Goal: Download file/media

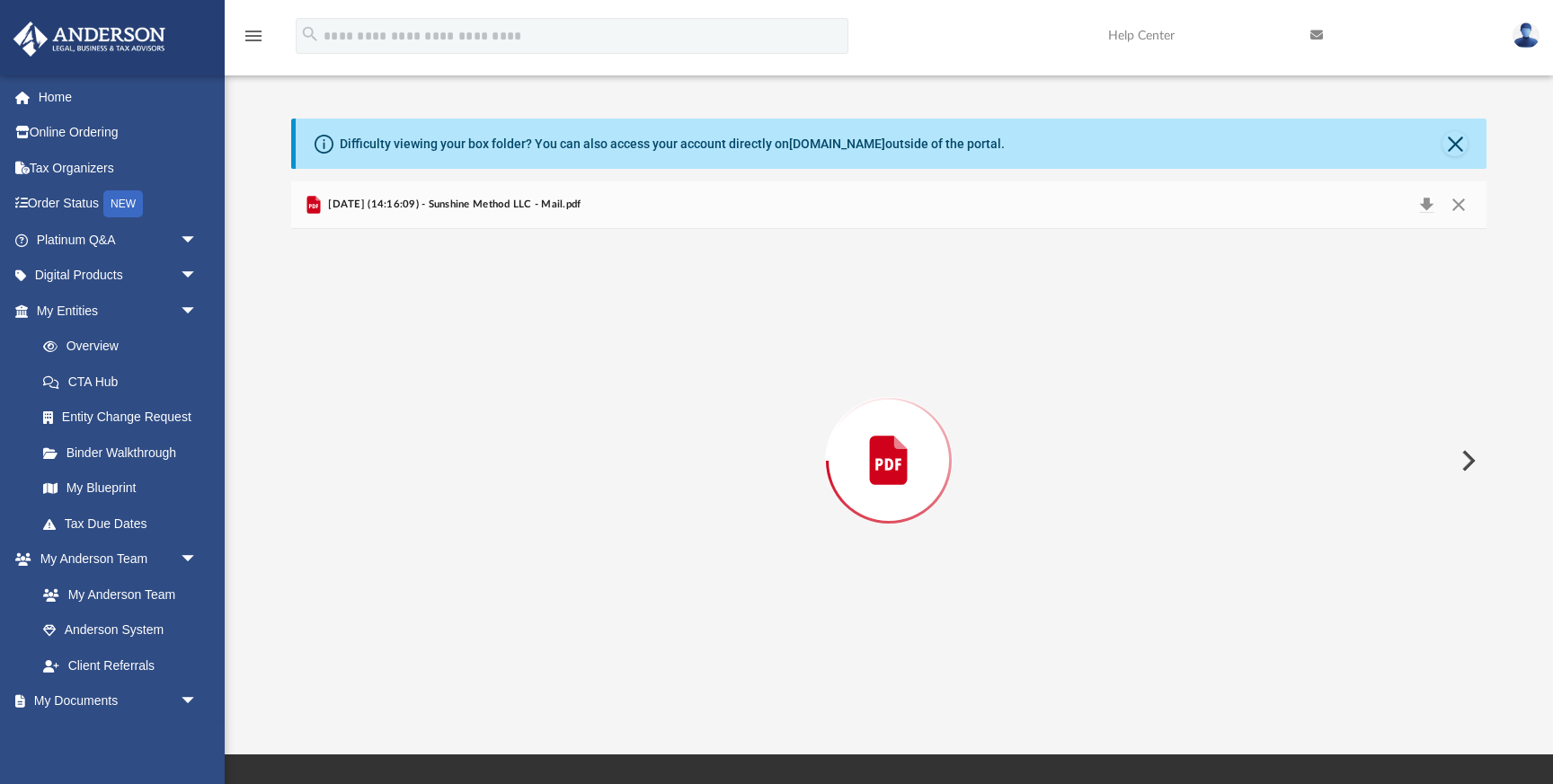
scroll to position [353, 1195]
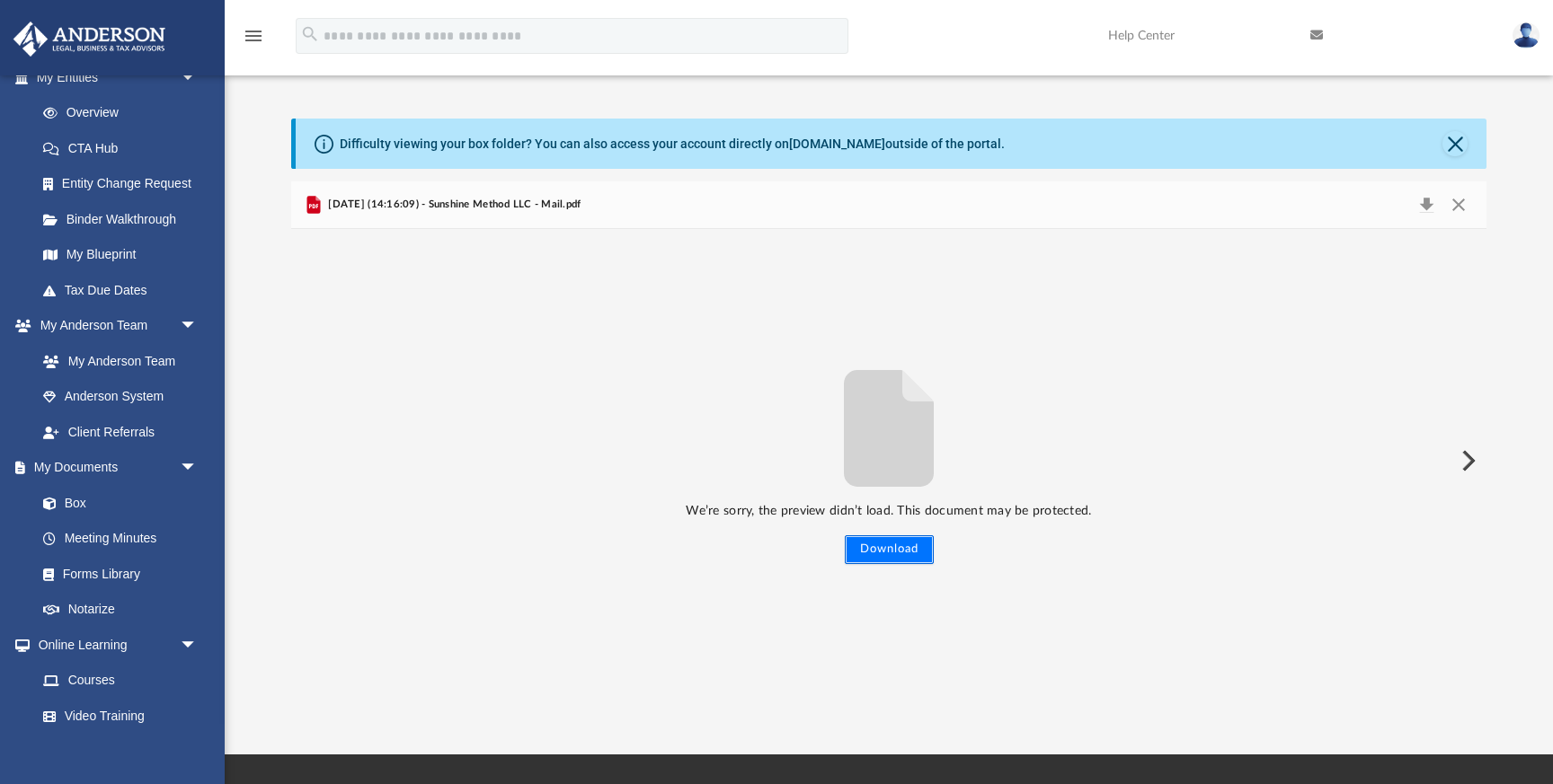
click at [895, 548] on button "Download" at bounding box center [889, 549] width 89 height 28
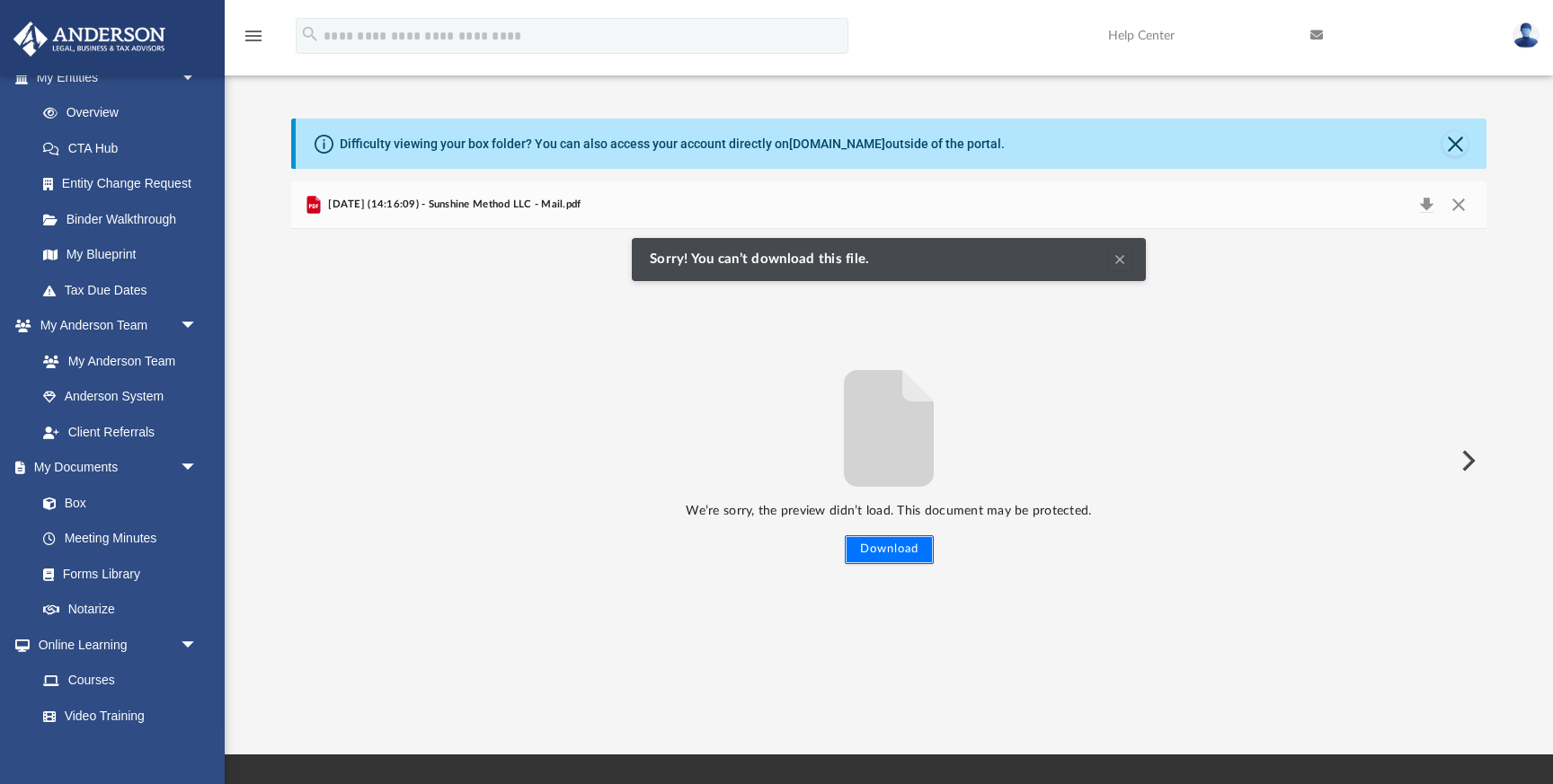
click at [892, 548] on button "Download" at bounding box center [889, 549] width 89 height 28
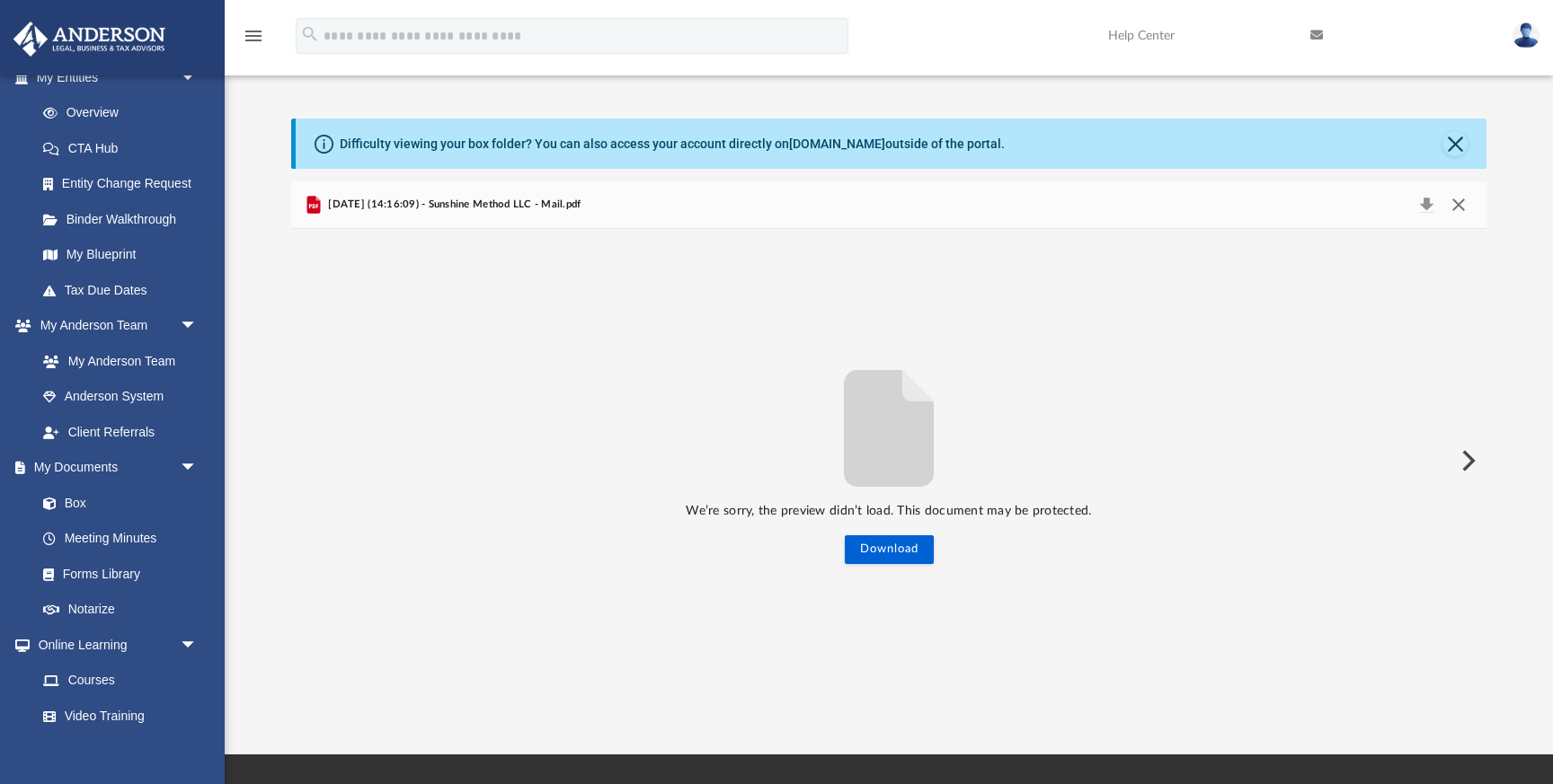
click at [1458, 203] on button "Close" at bounding box center [1458, 204] width 32 height 25
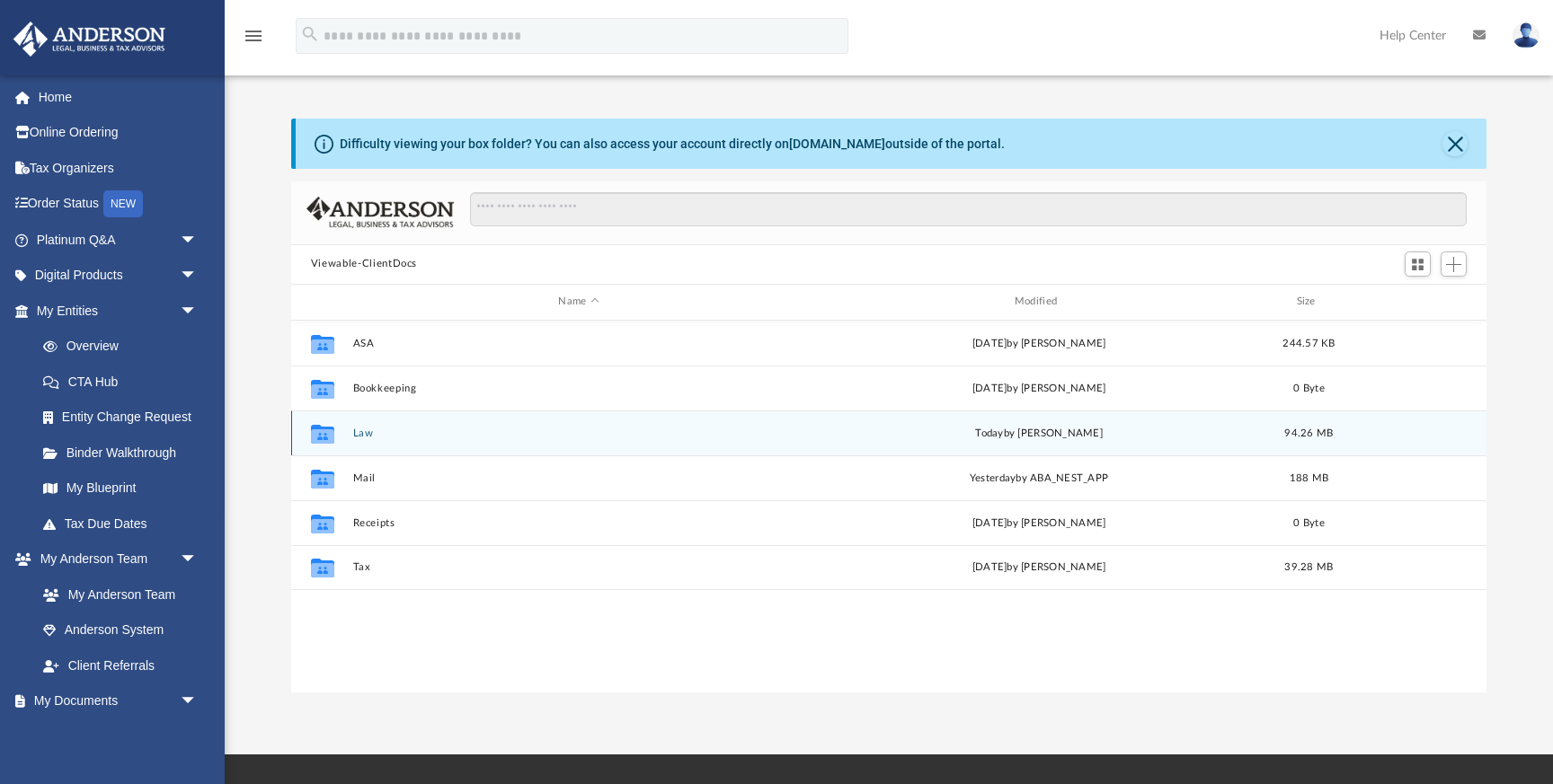
scroll to position [408, 1195]
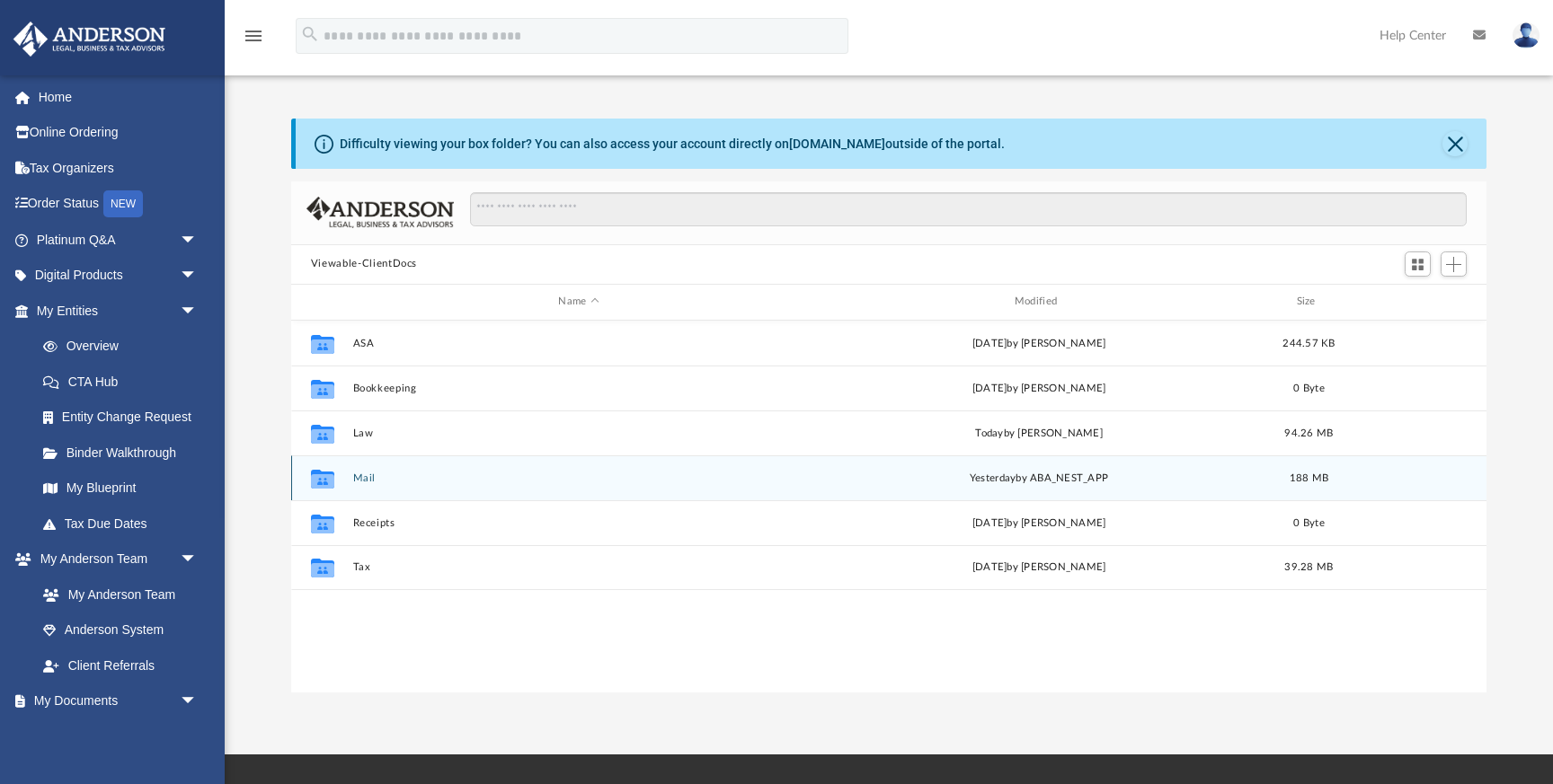
click at [416, 484] on div "Collaborated Folder Mail [DATE] by ABA_NEST_APP 188 MB" at bounding box center [889, 477] width 1195 height 45
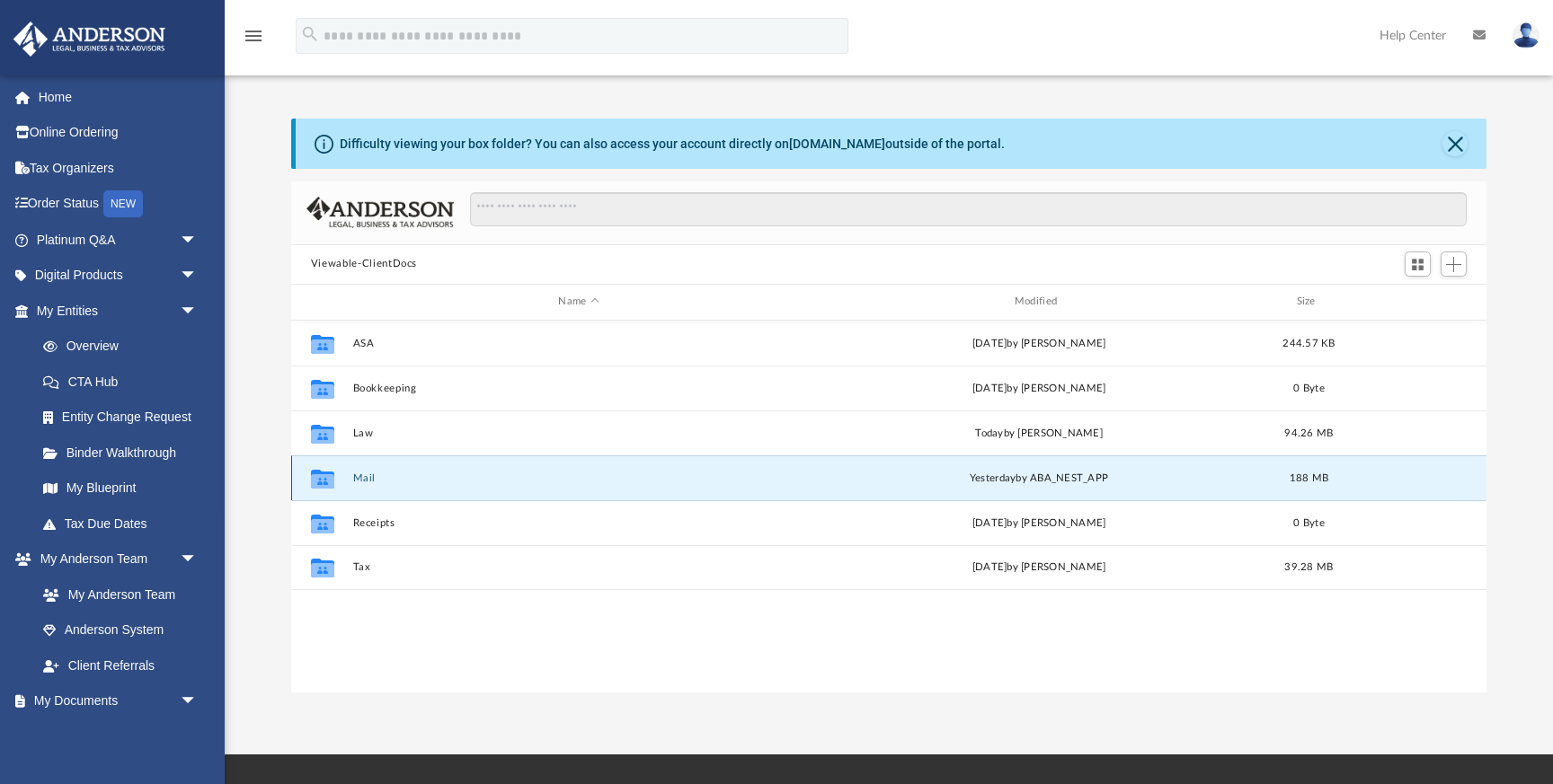
click at [366, 477] on button "Mail" at bounding box center [578, 478] width 452 height 12
click at [330, 483] on icon "grid" at bounding box center [322, 481] width 23 height 15
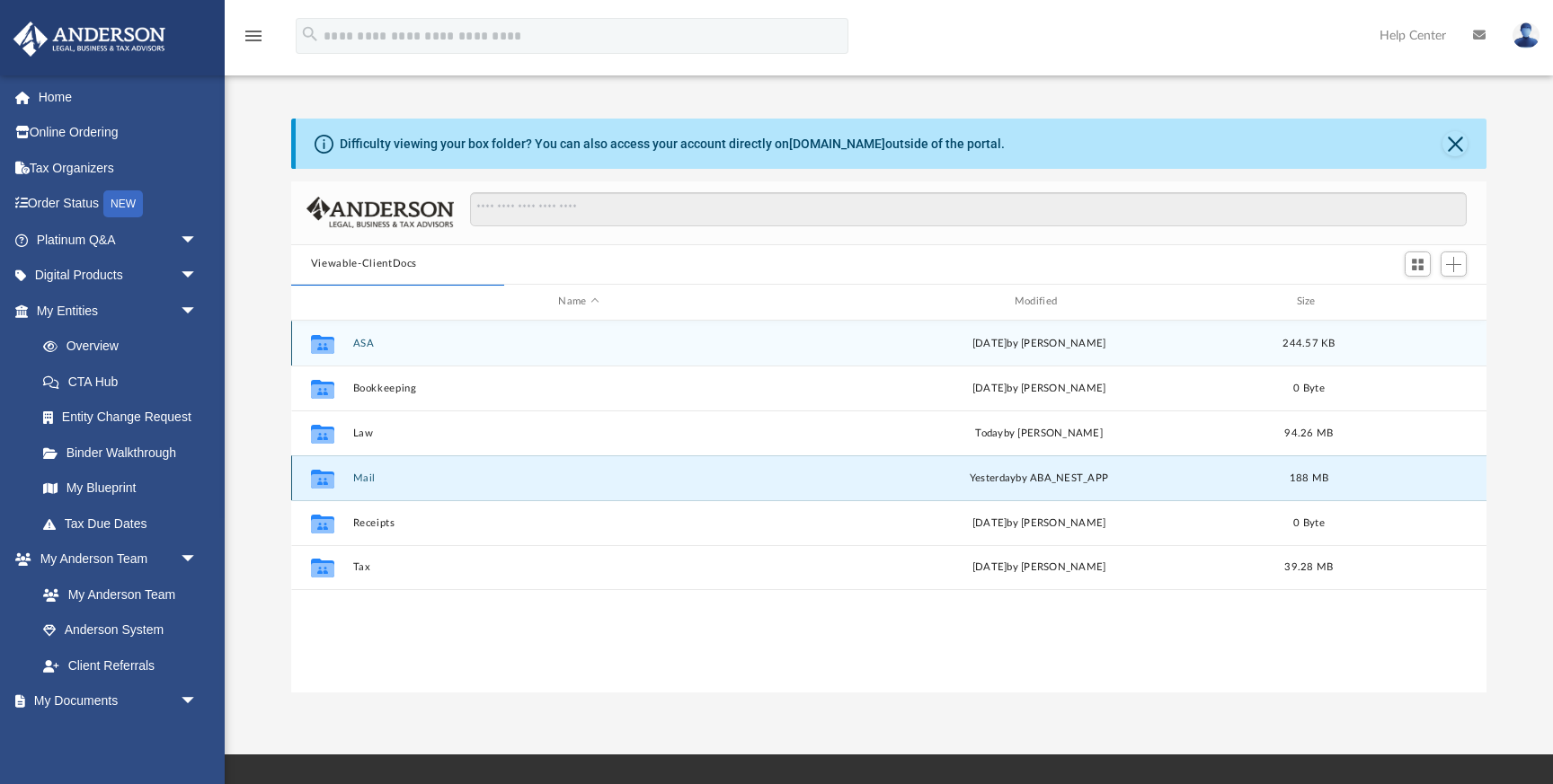
scroll to position [1, 1]
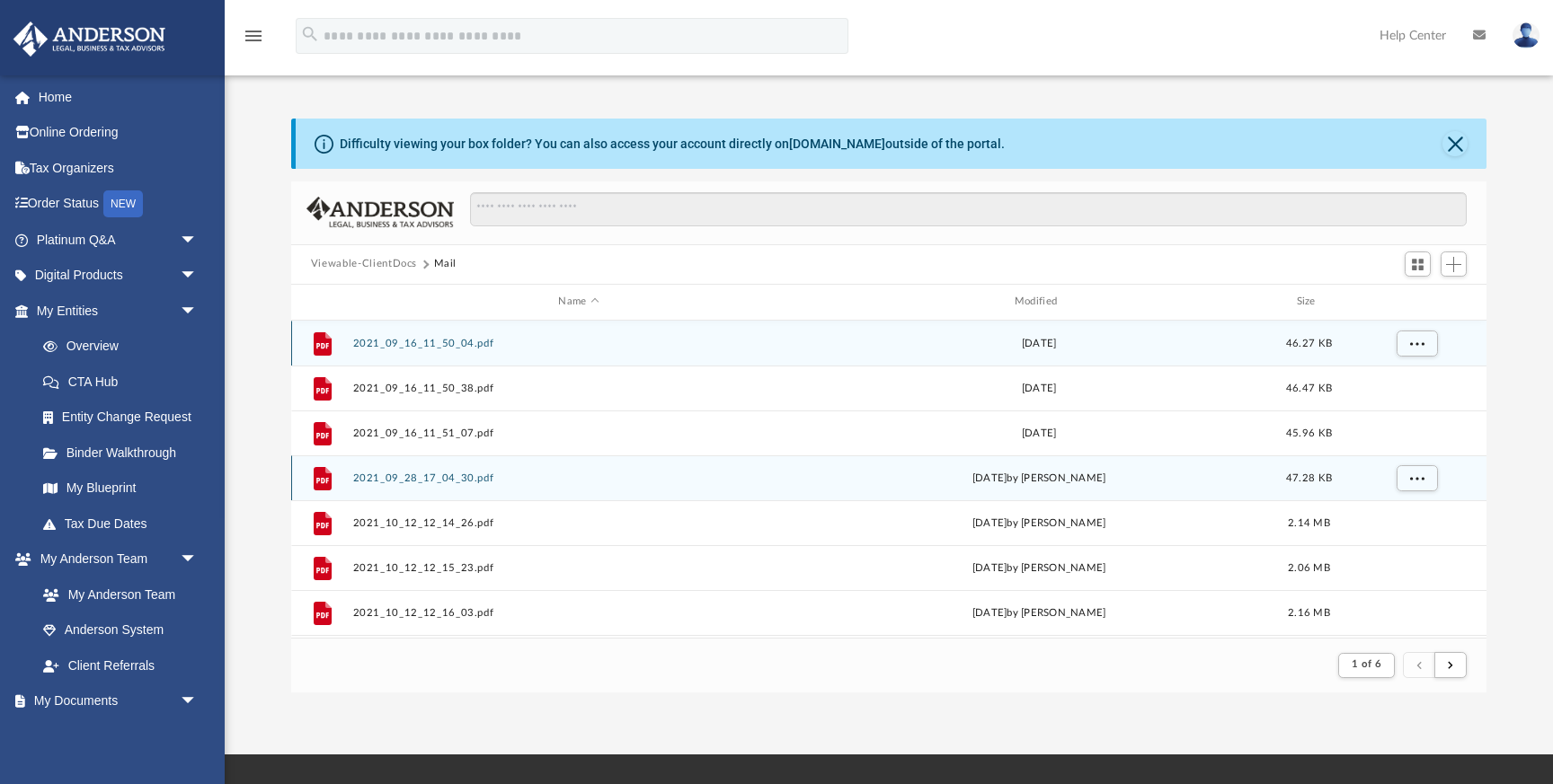
click at [957, 345] on div "[DATE]" at bounding box center [1038, 344] width 452 height 17
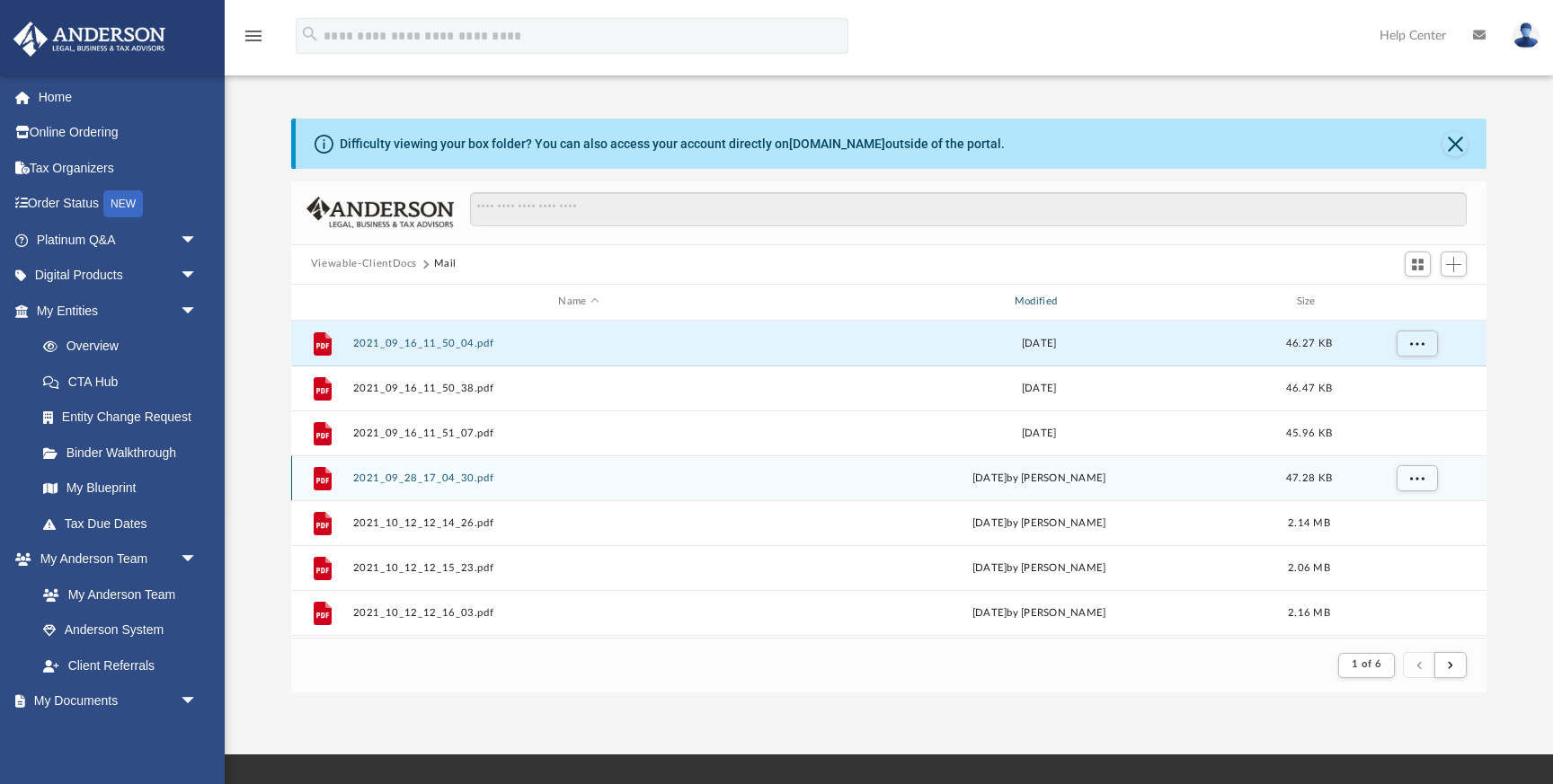
click at [1044, 302] on div "Modified" at bounding box center [1038, 302] width 453 height 17
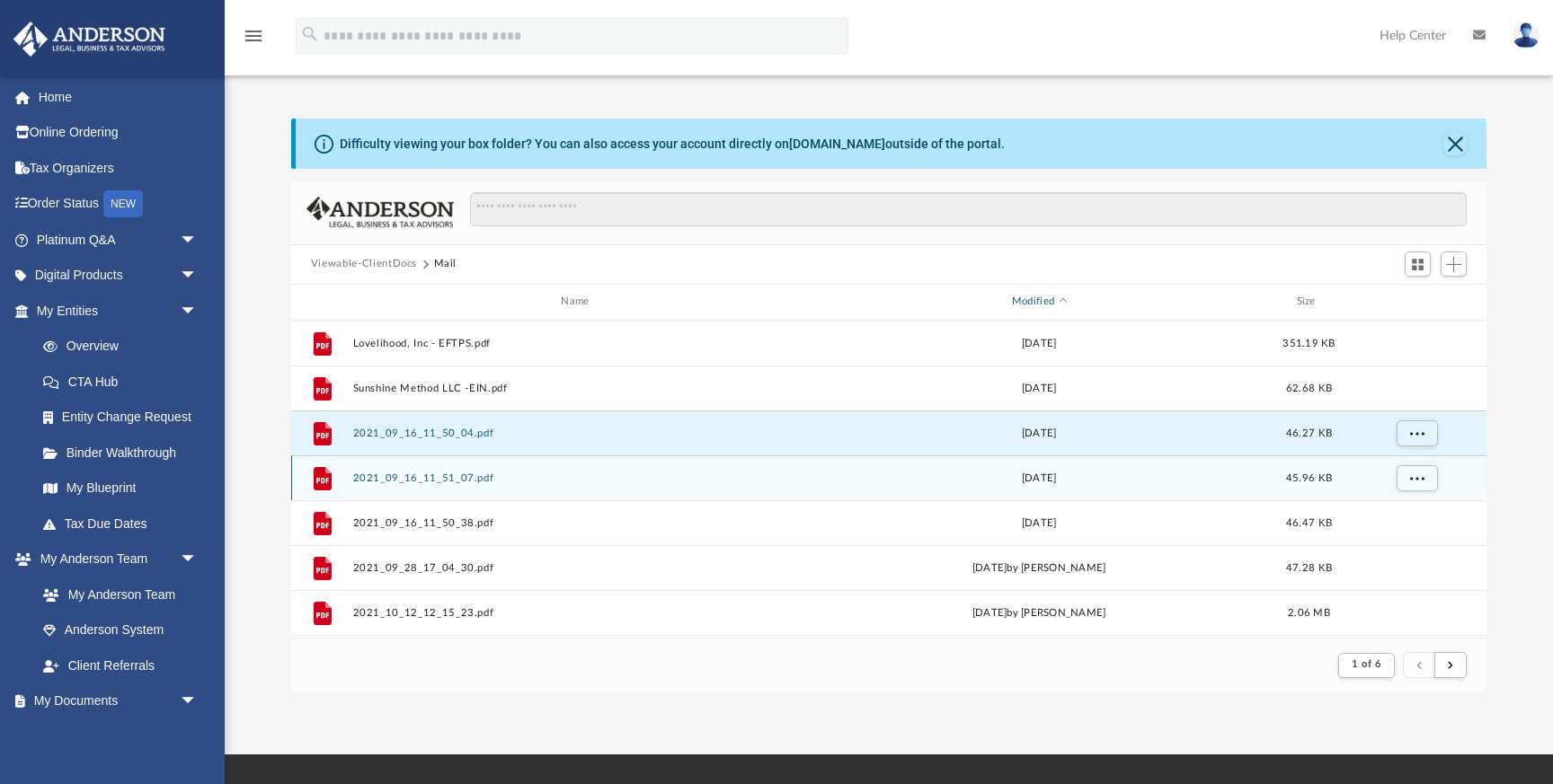
click at [1057, 300] on div "Modified" at bounding box center [1038, 302] width 453 height 17
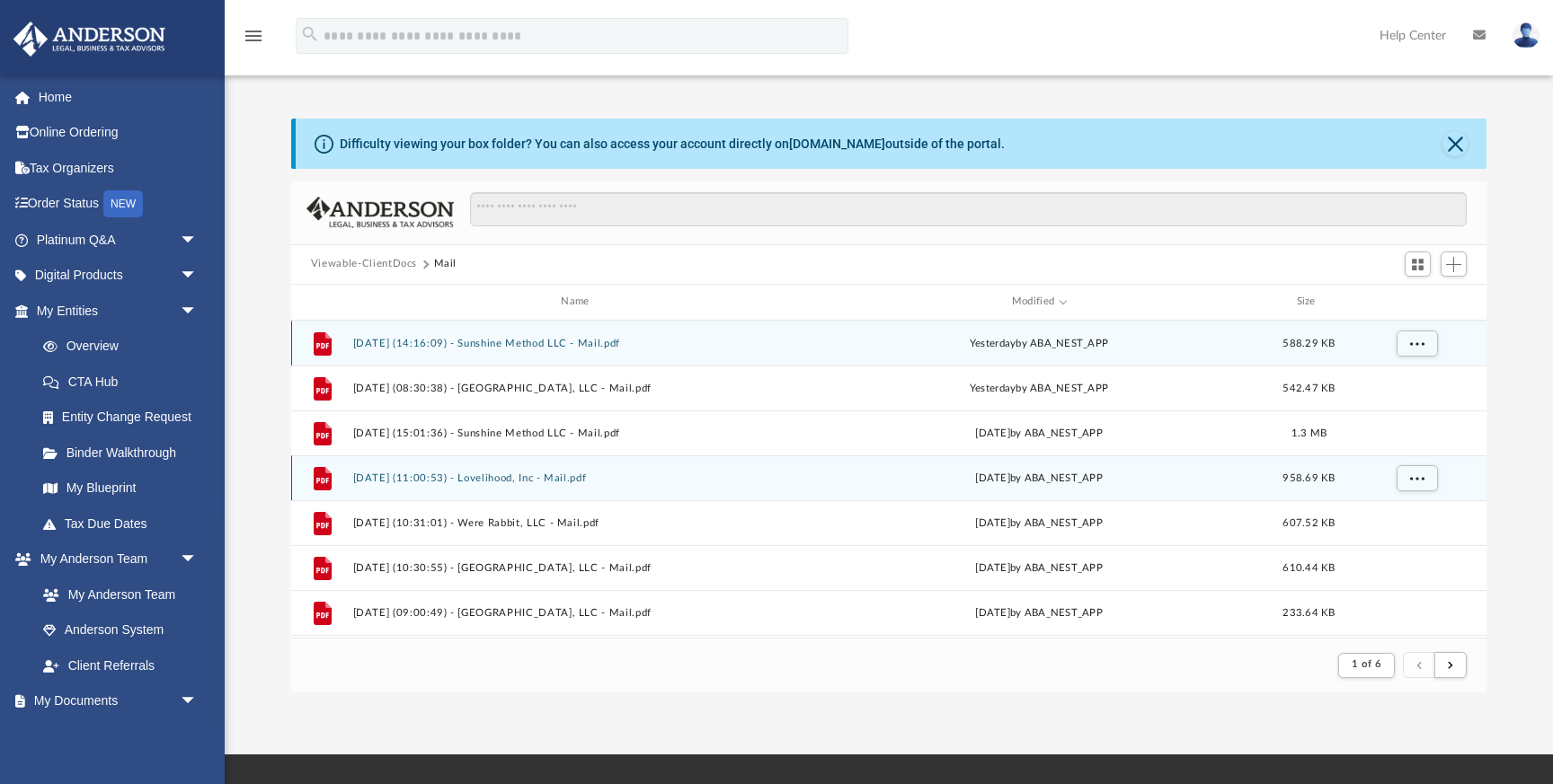
click at [437, 340] on button "[DATE] (14:16:09) - Sunshine Method LLC - Mail.pdf" at bounding box center [578, 343] width 452 height 12
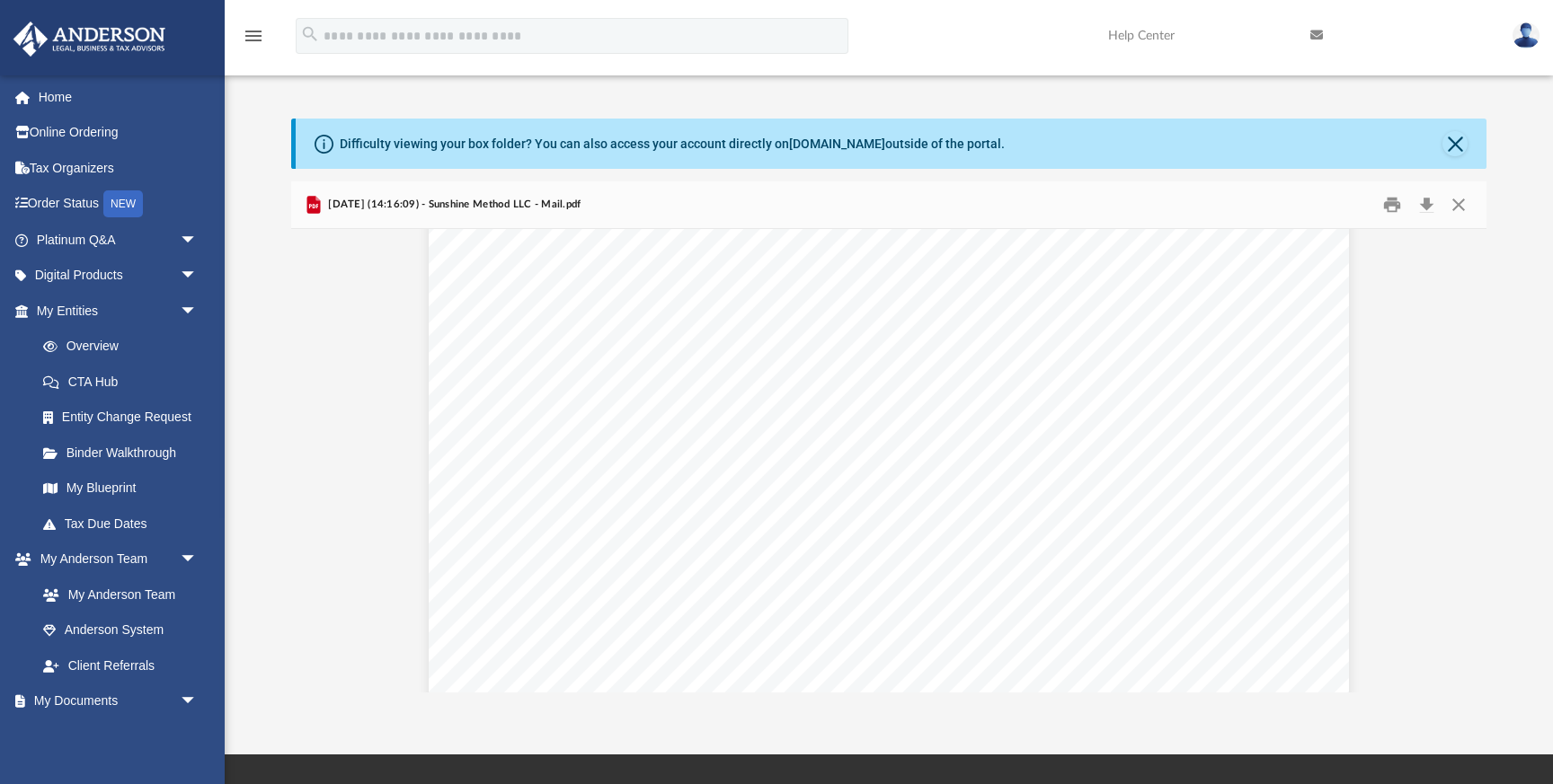
scroll to position [0, 0]
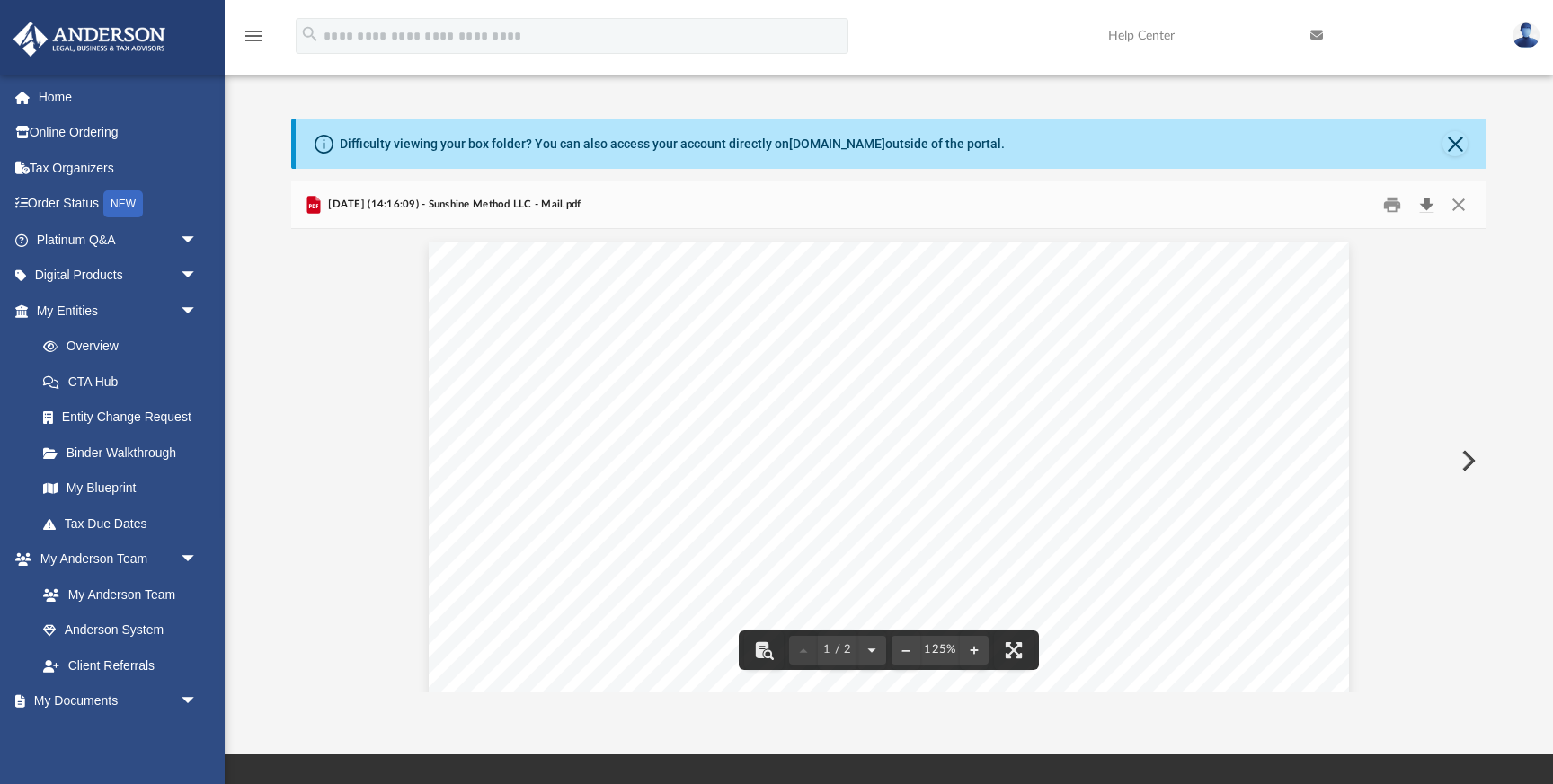
click at [1423, 204] on button "Download" at bounding box center [1425, 204] width 32 height 28
click at [1467, 460] on button "Preview" at bounding box center [1466, 460] width 40 height 51
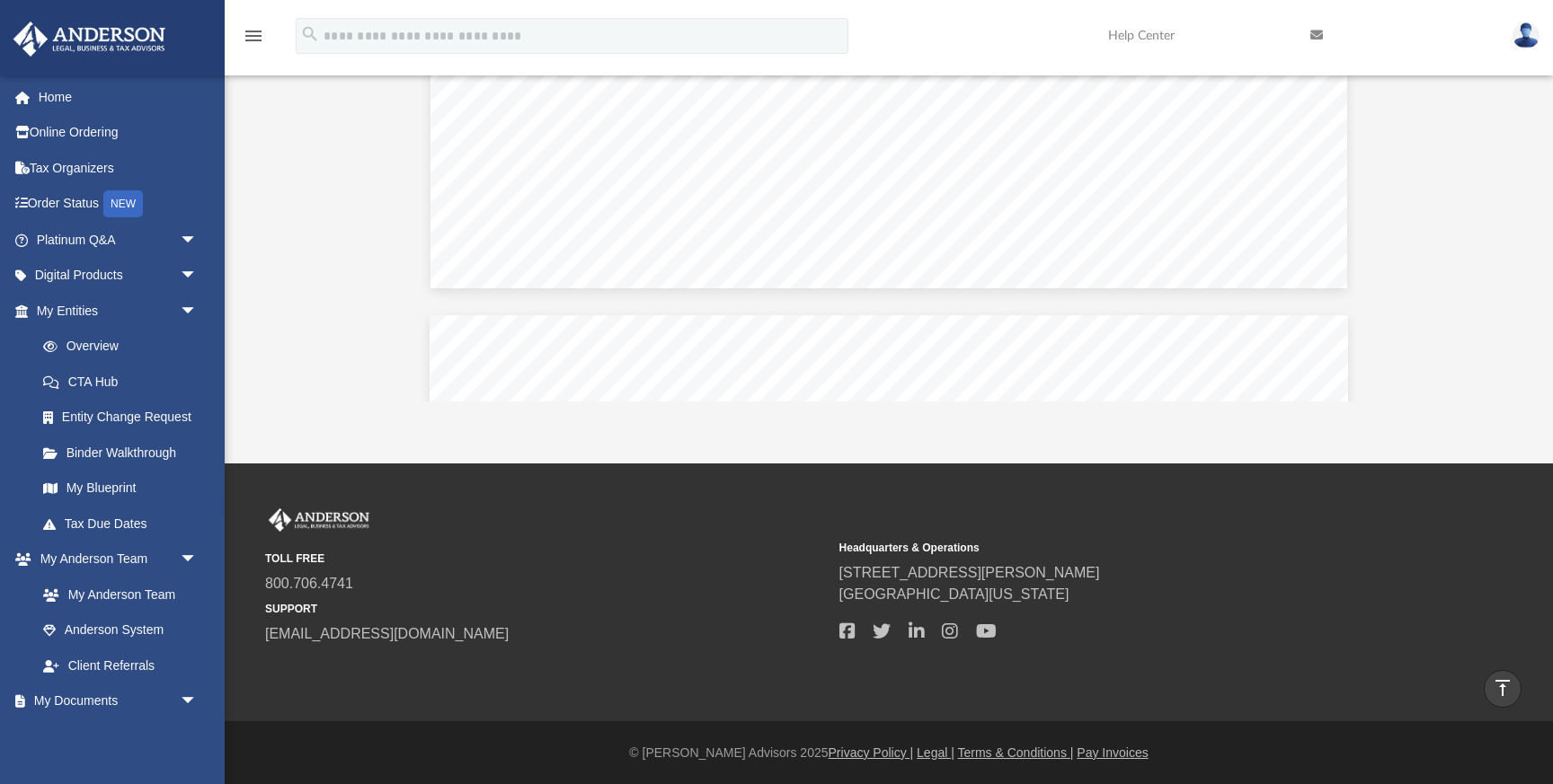
scroll to position [1127, 0]
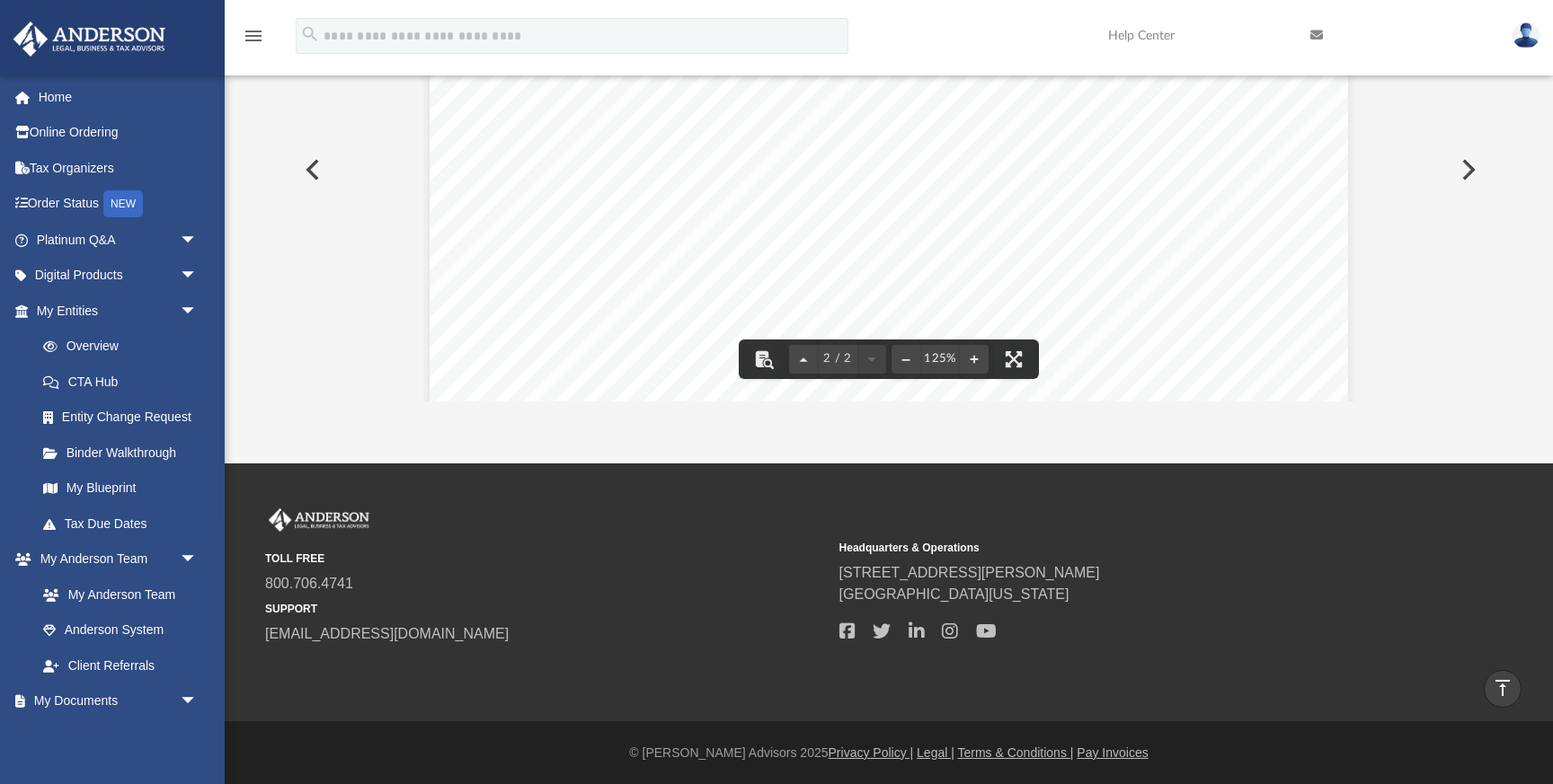
click at [1474, 164] on button "Preview" at bounding box center [1466, 169] width 40 height 51
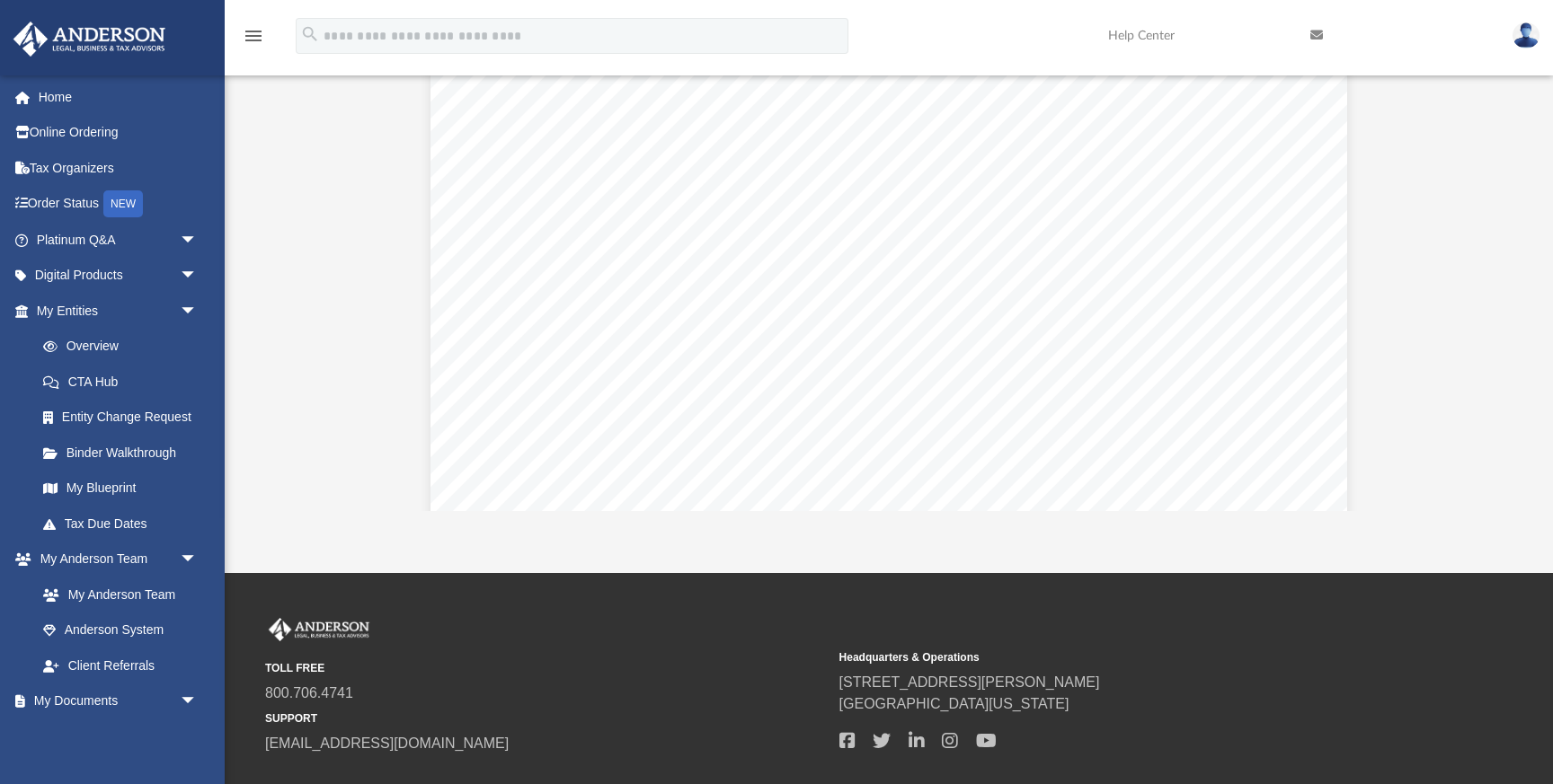
scroll to position [147, 0]
